Goal: Check status: Check status

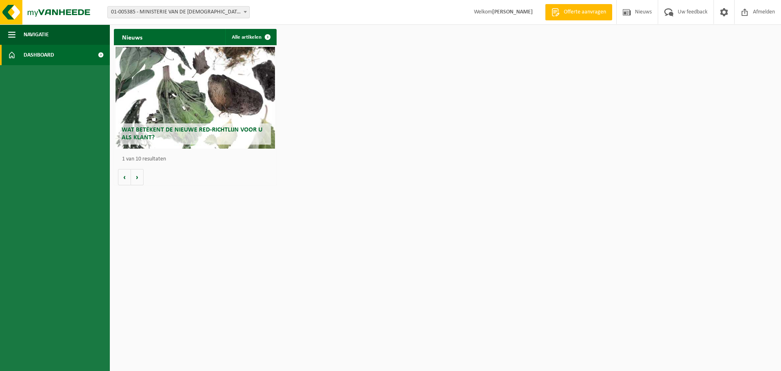
click at [199, 9] on span "01-005385 - MINISTERIE VAN DE [DEMOGRAPHIC_DATA] GEMEENSCHAP - [GEOGRAPHIC_DATA]" at bounding box center [179, 12] width 142 height 11
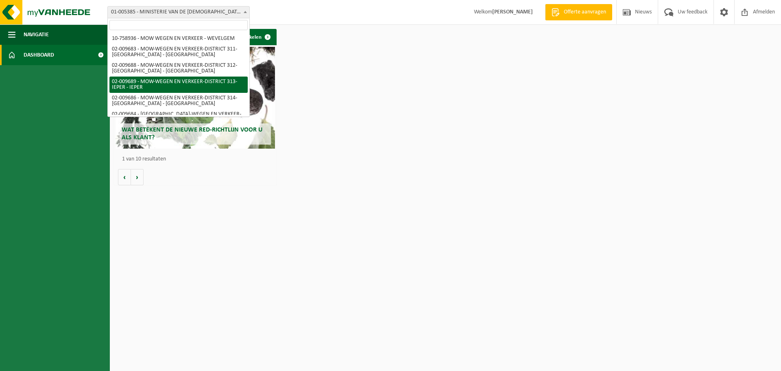
scroll to position [54, 0]
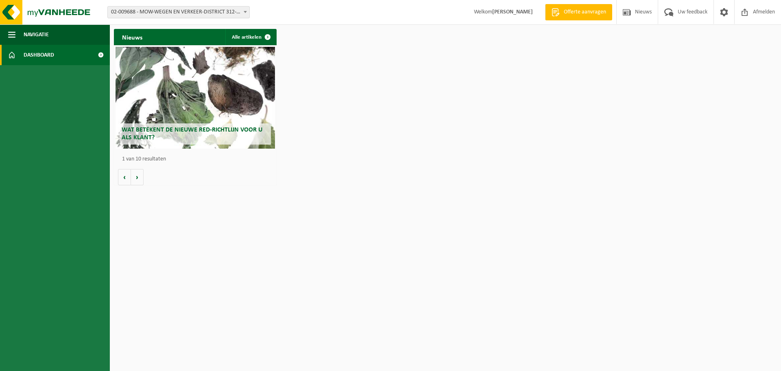
select select "1850"
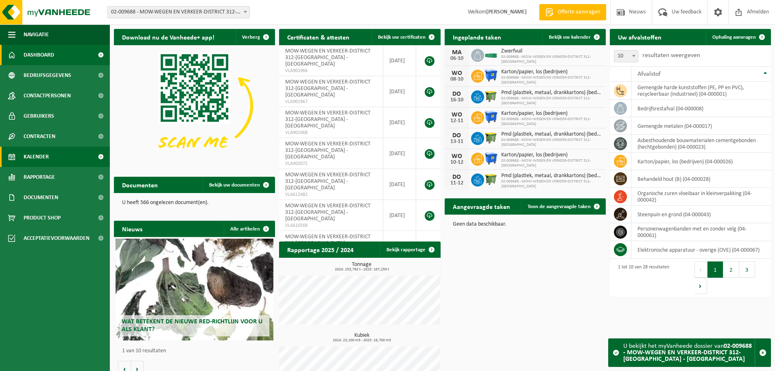
click at [51, 156] on link "Kalender" at bounding box center [55, 156] width 110 height 20
